Goal: Information Seeking & Learning: Learn about a topic

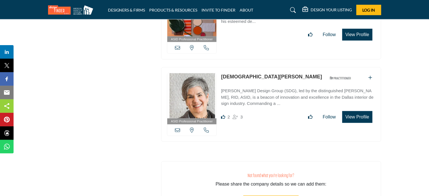
scroll to position [3596, 0]
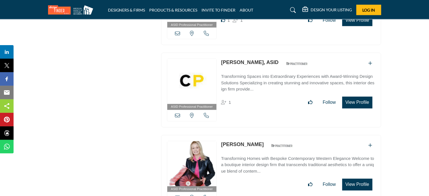
drag, startPoint x: 424, startPoint y: 165, endPoint x: 420, endPoint y: 197, distance: 33.0
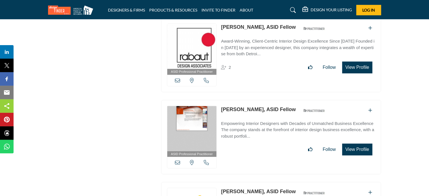
scroll to position [7432, 0]
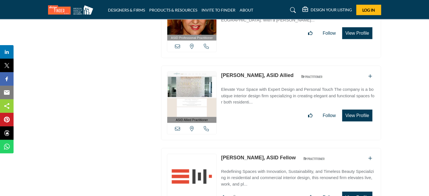
scroll to position [18826, 0]
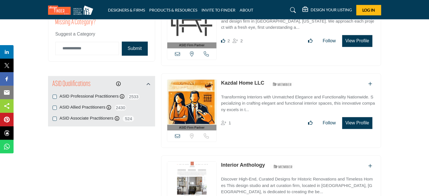
scroll to position [861, 0]
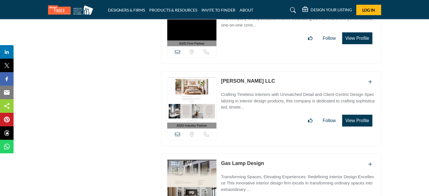
scroll to position [10179, 0]
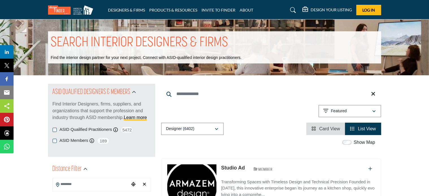
scroll to position [828, 0]
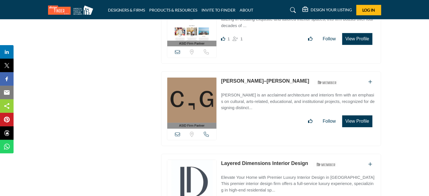
click at [402, 90] on section "ASID QUALIFIED DESIGNERS & MEMBERS Find Interior Designers, firms, suppliers, a…" at bounding box center [214, 196] width 429 height 1896
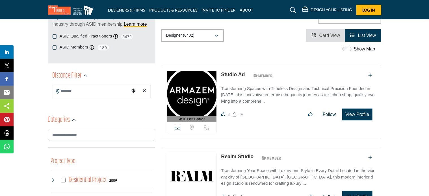
scroll to position [0, 0]
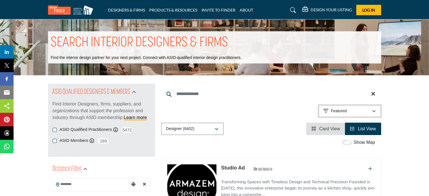
click at [359, 110] on div "Featured" at bounding box center [347, 111] width 49 height 7
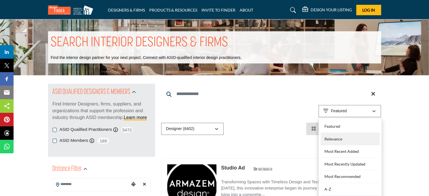
click at [333, 139] on div "Relevance" at bounding box center [349, 139] width 59 height 13
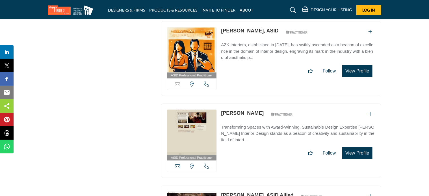
scroll to position [20534, 0]
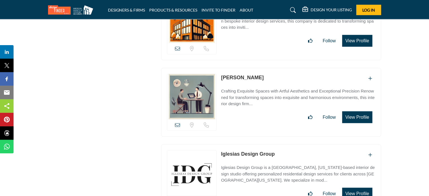
scroll to position [18819, 0]
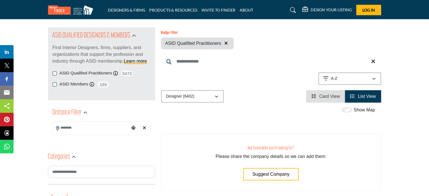
scroll to position [85, 0]
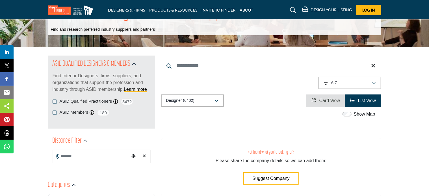
scroll to position [56, 0]
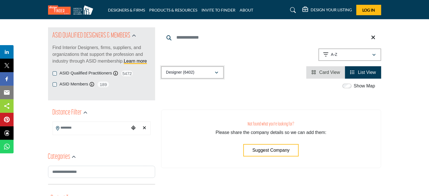
click at [190, 70] on p "Designer (6402)" at bounding box center [180, 73] width 28 height 6
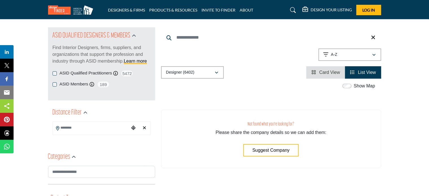
click at [329, 75] on span "Card View" at bounding box center [329, 72] width 21 height 5
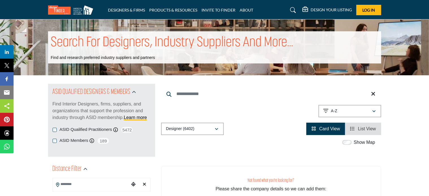
scroll to position [56, 0]
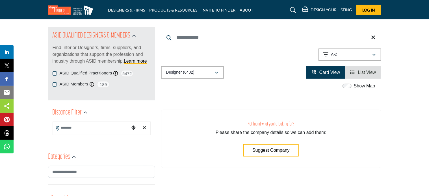
click at [366, 70] on span "List View" at bounding box center [367, 72] width 18 height 5
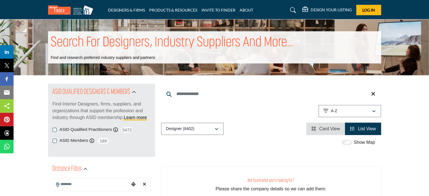
click at [277, 95] on input "Search Keyword" at bounding box center [271, 94] width 220 height 14
click at [372, 108] on button "A-Z" at bounding box center [349, 111] width 63 height 12
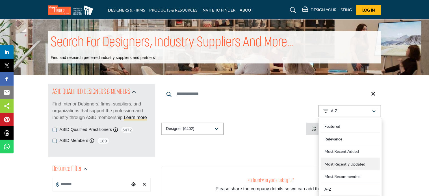
click at [342, 163] on Updated "Most Recently Updated" at bounding box center [349, 164] width 59 height 13
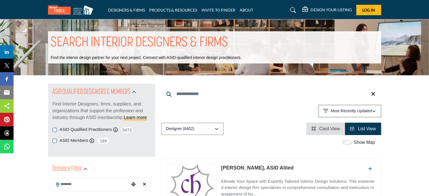
click at [373, 108] on button "Most Recently Updated" at bounding box center [349, 111] width 63 height 12
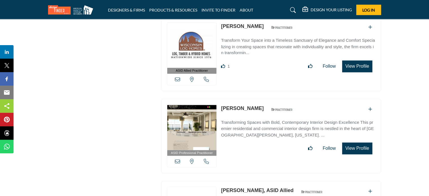
scroll to position [8273, 0]
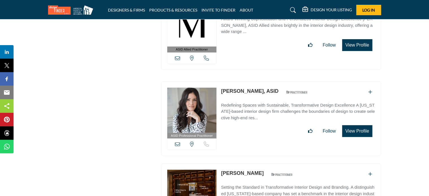
scroll to position [17452, 0]
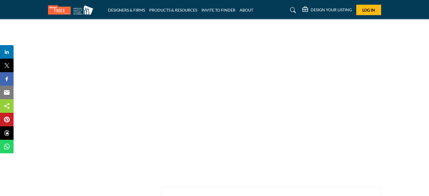
scroll to position [20414, 0]
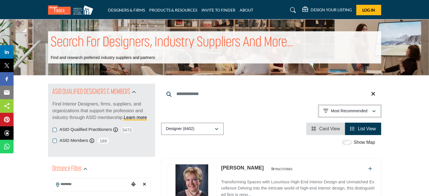
click at [367, 112] on p "Most Recommended" at bounding box center [349, 111] width 36 height 6
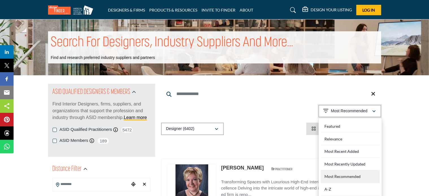
scroll to position [28, 0]
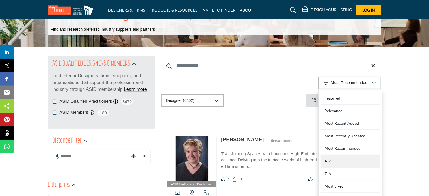
click at [333, 164] on div "A-Z" at bounding box center [349, 161] width 59 height 13
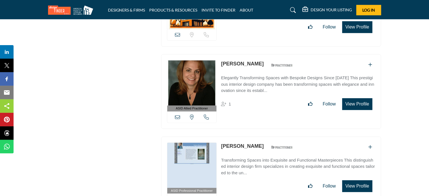
scroll to position [14979, 0]
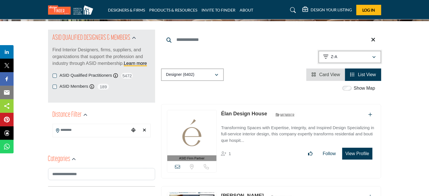
click at [373, 60] on button "Z-A" at bounding box center [349, 57] width 63 height 12
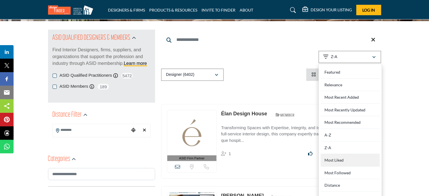
click at [338, 162] on div "Most Liked" at bounding box center [349, 160] width 59 height 13
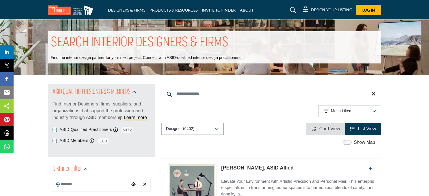
scroll to position [20720, 0]
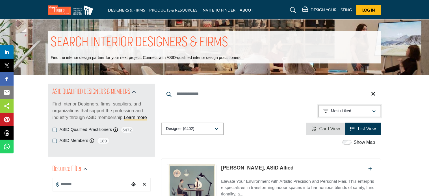
click at [368, 114] on div "Most+Liked" at bounding box center [347, 111] width 49 height 7
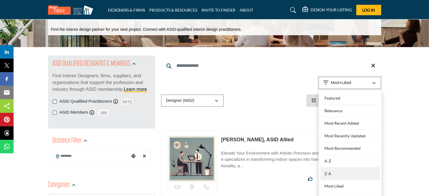
scroll to position [56, 0]
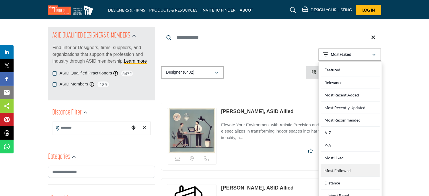
click at [347, 169] on Followed "Most Followed" at bounding box center [349, 171] width 59 height 13
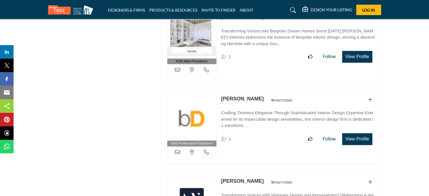
scroll to position [20061, 0]
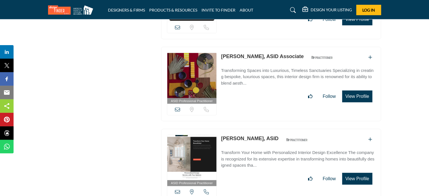
scroll to position [16495, 0]
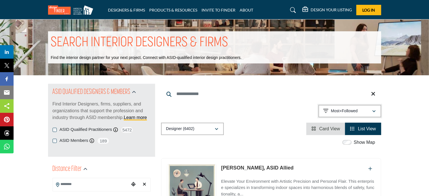
click at [370, 110] on div "Most+Followed" at bounding box center [347, 111] width 49 height 7
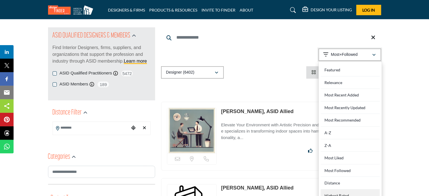
scroll to position [85, 0]
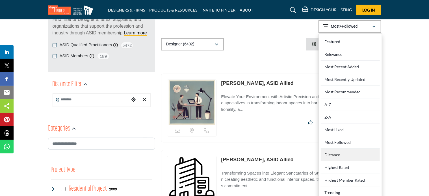
click at [348, 155] on div "Distance" at bounding box center [349, 155] width 59 height 13
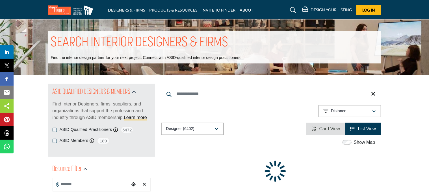
scroll to position [28, 0]
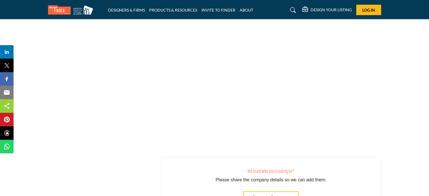
scroll to position [20675, 0]
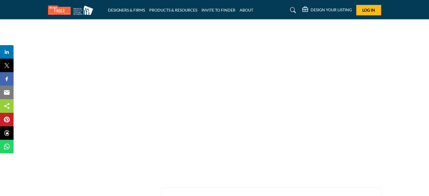
scroll to position [20950, 0]
